Goal: Find specific page/section: Find specific page/section

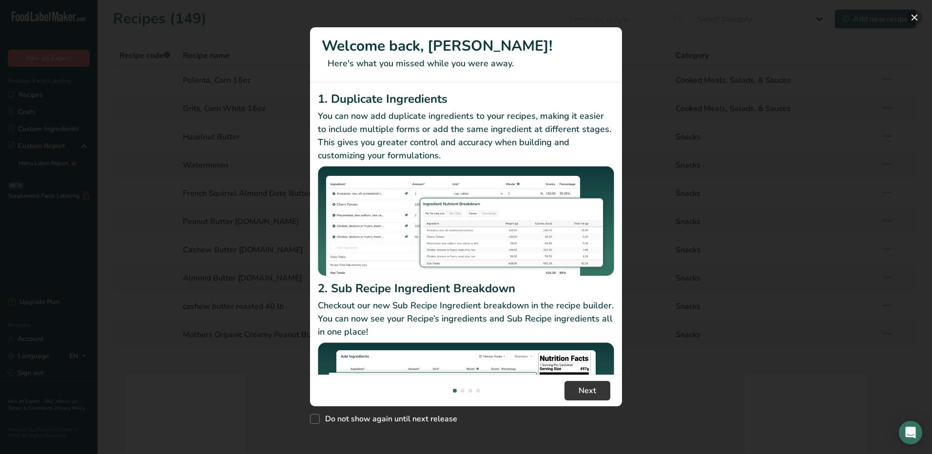
click at [917, 15] on button "New Features" at bounding box center [915, 18] width 16 height 16
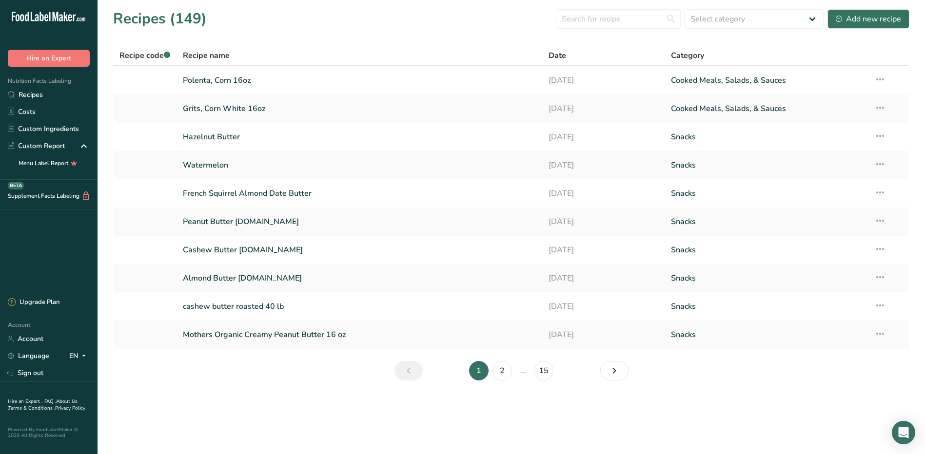
click at [67, 399] on link "About Us ." at bounding box center [43, 405] width 70 height 14
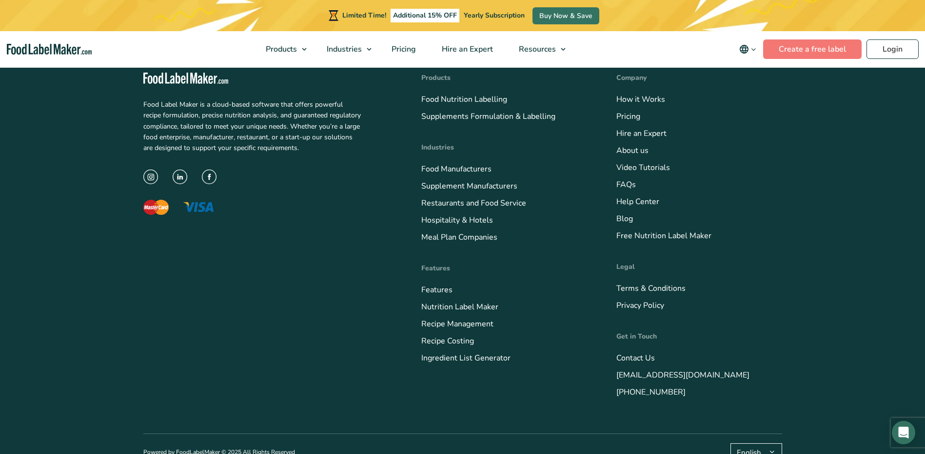
scroll to position [1442, 0]
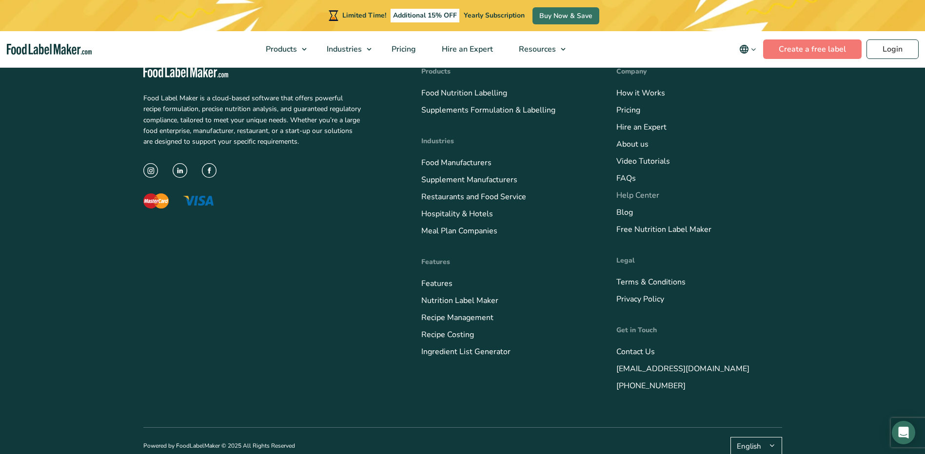
click at [635, 196] on link "Help Center" at bounding box center [637, 195] width 43 height 11
click at [636, 196] on link "Help Center" at bounding box center [637, 195] width 43 height 11
drag, startPoint x: 636, startPoint y: 196, endPoint x: 631, endPoint y: 196, distance: 5.4
click at [631, 196] on link "Help Center" at bounding box center [637, 195] width 43 height 11
